Goal: Task Accomplishment & Management: Manage account settings

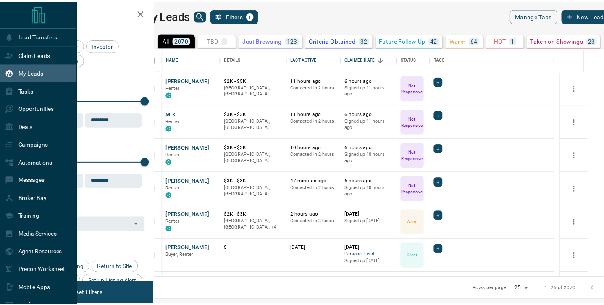
scroll to position [223, 445]
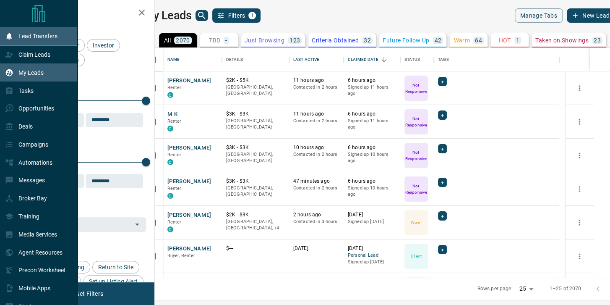
drag, startPoint x: 31, startPoint y: 56, endPoint x: 54, endPoint y: 43, distance: 26.1
click at [31, 56] on p "Claim Leads" at bounding box center [34, 54] width 32 height 7
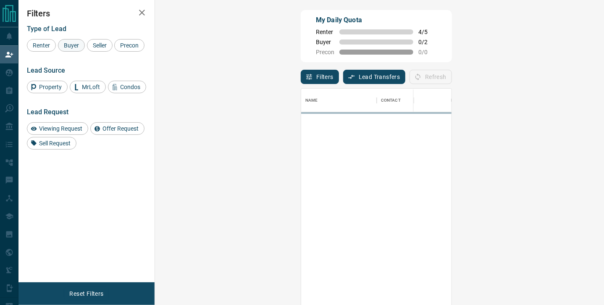
scroll to position [224, 424]
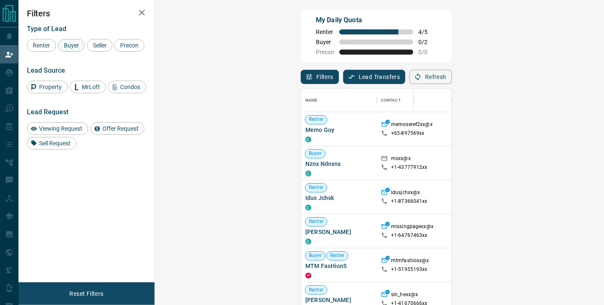
click at [68, 45] on span "Buyer" at bounding box center [71, 45] width 21 height 7
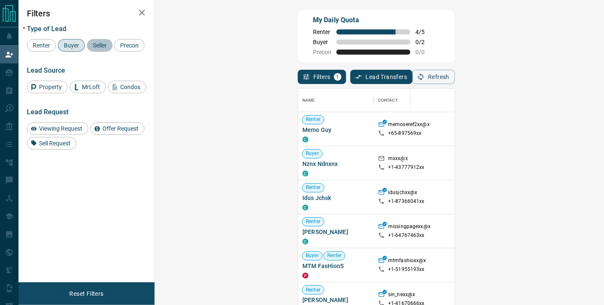
click at [101, 45] on span "Seller" at bounding box center [100, 45] width 20 height 7
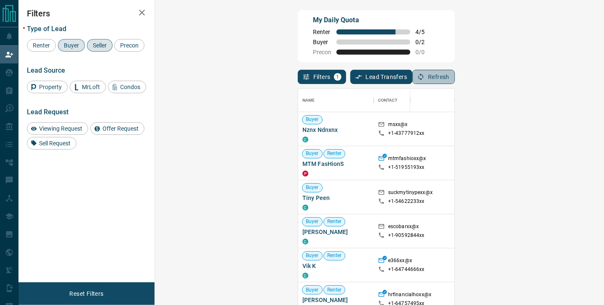
click at [455, 79] on button "Refresh" at bounding box center [433, 77] width 42 height 14
click at [64, 38] on div "Type of Lead Renter Buyer Seller Precon" at bounding box center [86, 38] width 119 height 27
click at [77, 47] on span "Buyer" at bounding box center [71, 45] width 21 height 7
click at [100, 47] on span "Seller" at bounding box center [100, 45] width 20 height 7
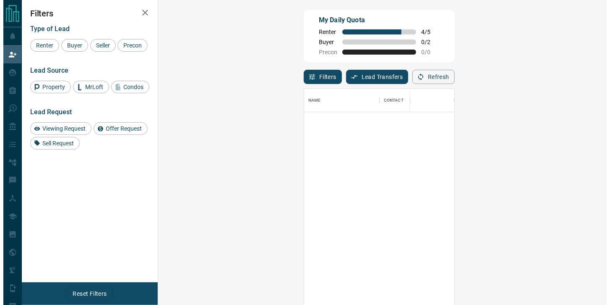
scroll to position [0, 0]
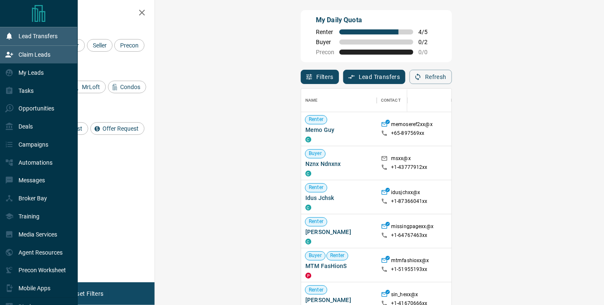
click at [15, 35] on div "Lead Transfers" at bounding box center [31, 36] width 52 height 14
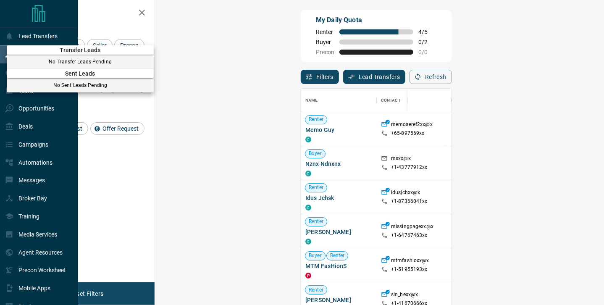
click at [119, 21] on div at bounding box center [302, 152] width 604 height 305
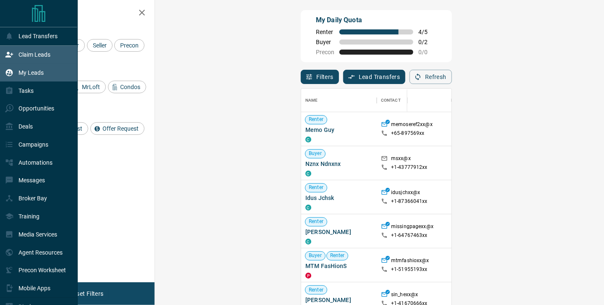
click at [29, 68] on div "My Leads" at bounding box center [24, 72] width 39 height 14
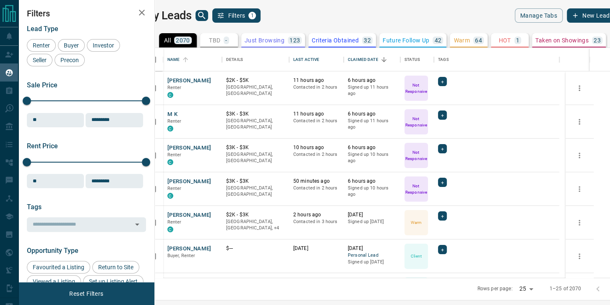
scroll to position [223, 445]
click at [207, 17] on icon "search button" at bounding box center [202, 15] width 10 height 10
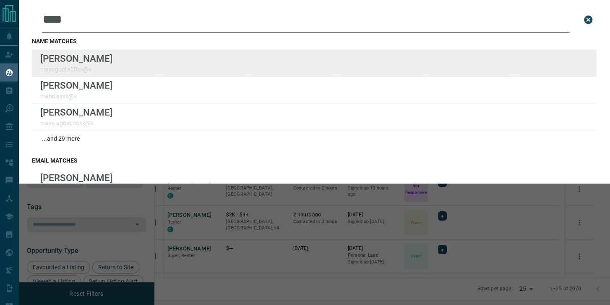
type input "****"
